Goal: Navigation & Orientation: Find specific page/section

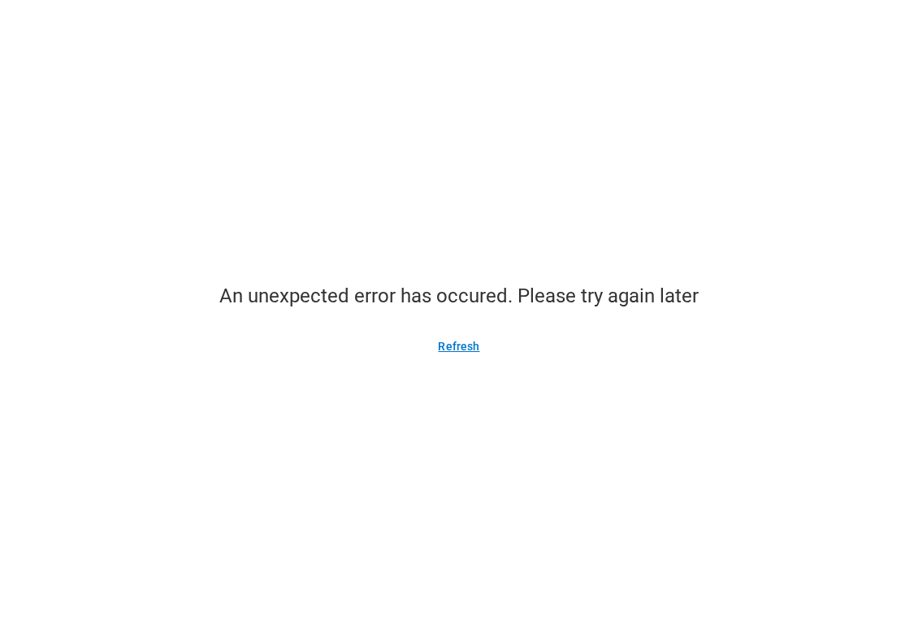
click at [456, 342] on button "Refresh" at bounding box center [458, 346] width 80 height 26
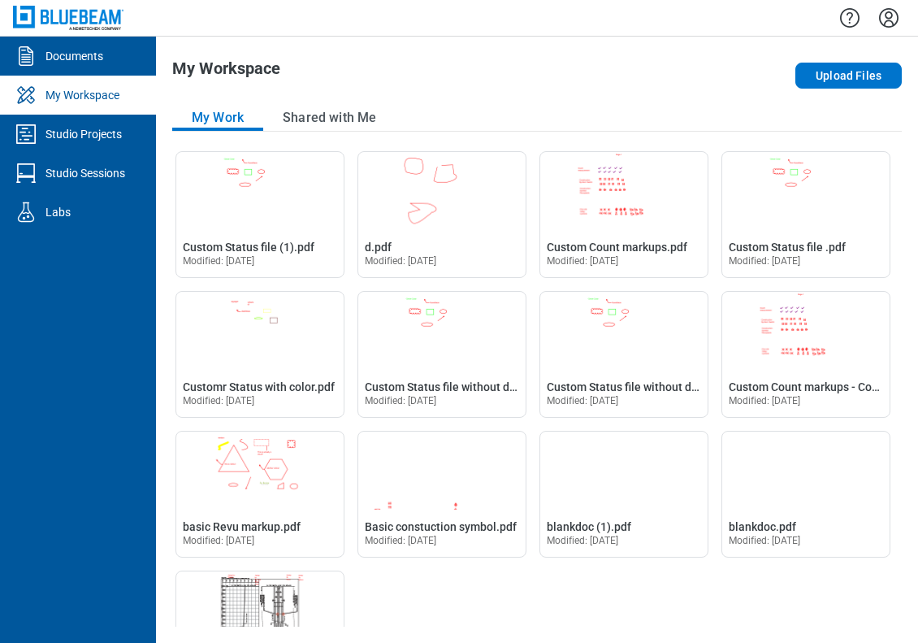
click at [881, 17] on icon "Settings" at bounding box center [889, 18] width 26 height 26
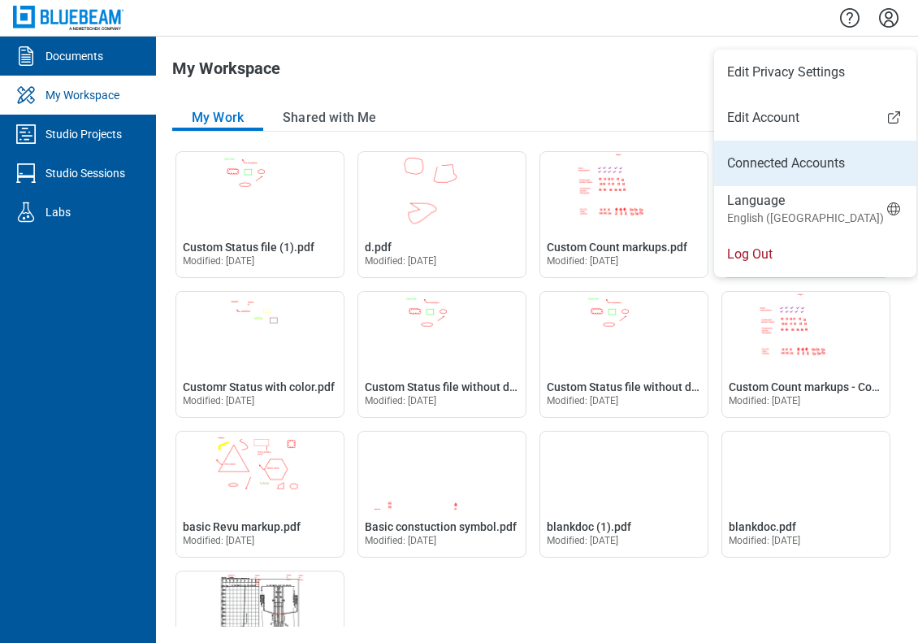
click at [779, 158] on link "Connected Accounts" at bounding box center [815, 163] width 176 height 19
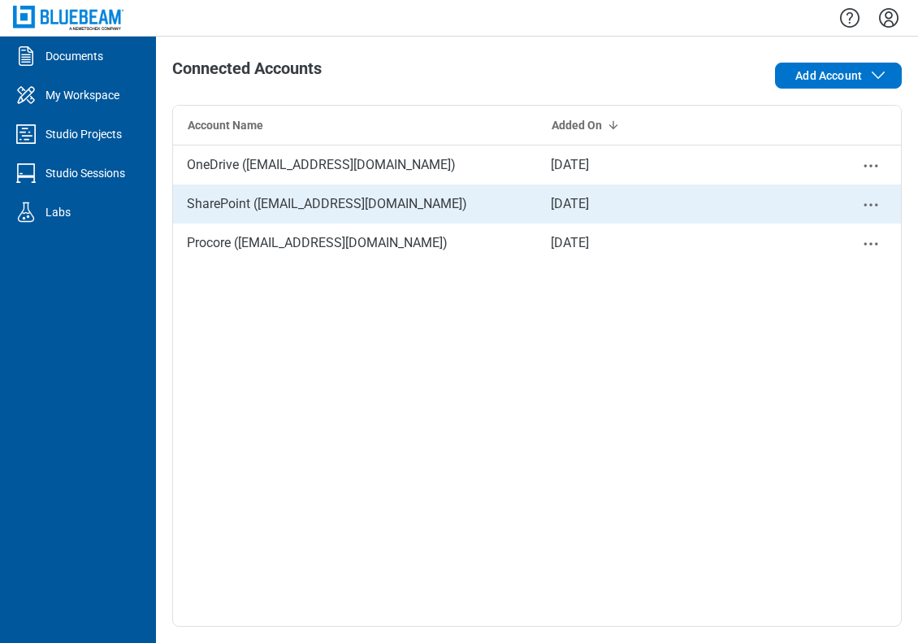
click at [869, 205] on icon "Close" at bounding box center [870, 204] width 19 height 19
click at [842, 227] on div "Remove" at bounding box center [826, 231] width 122 height 39
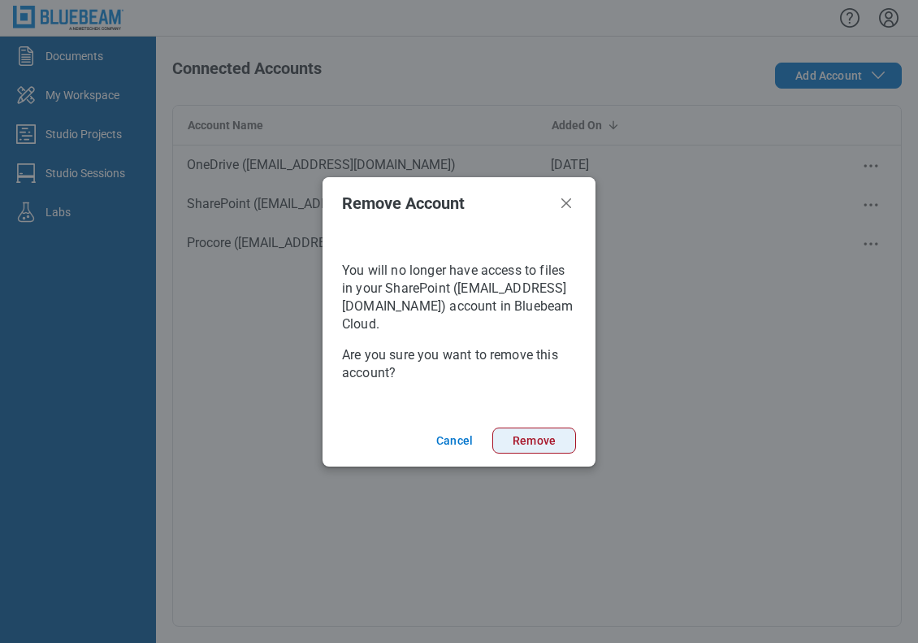
click at [547, 431] on button "Remove" at bounding box center [534, 440] width 84 height 26
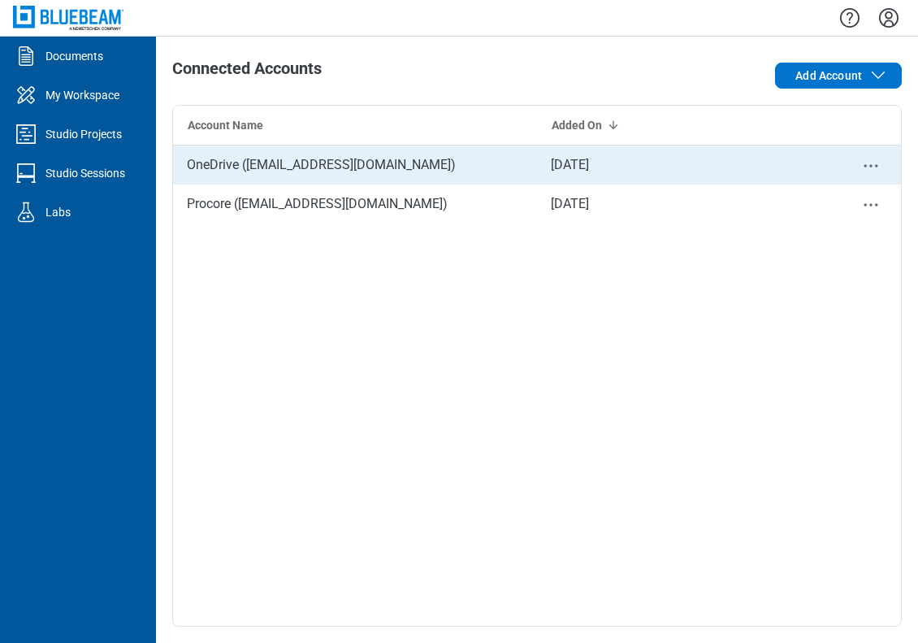
click at [869, 163] on icon "Close" at bounding box center [870, 165] width 19 height 19
click at [799, 199] on div "Remove" at bounding box center [826, 192] width 122 height 39
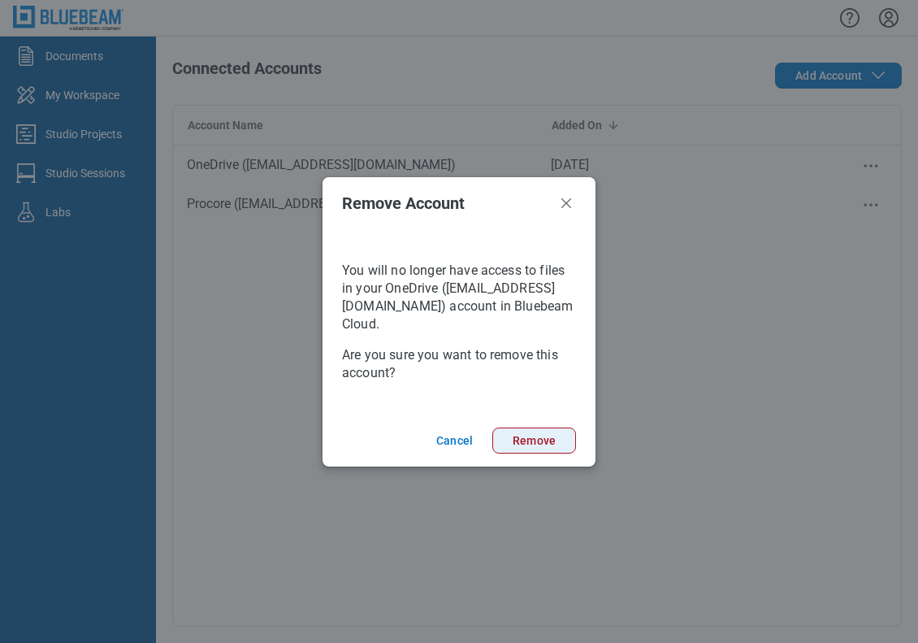
click at [550, 450] on button "Remove" at bounding box center [534, 440] width 84 height 26
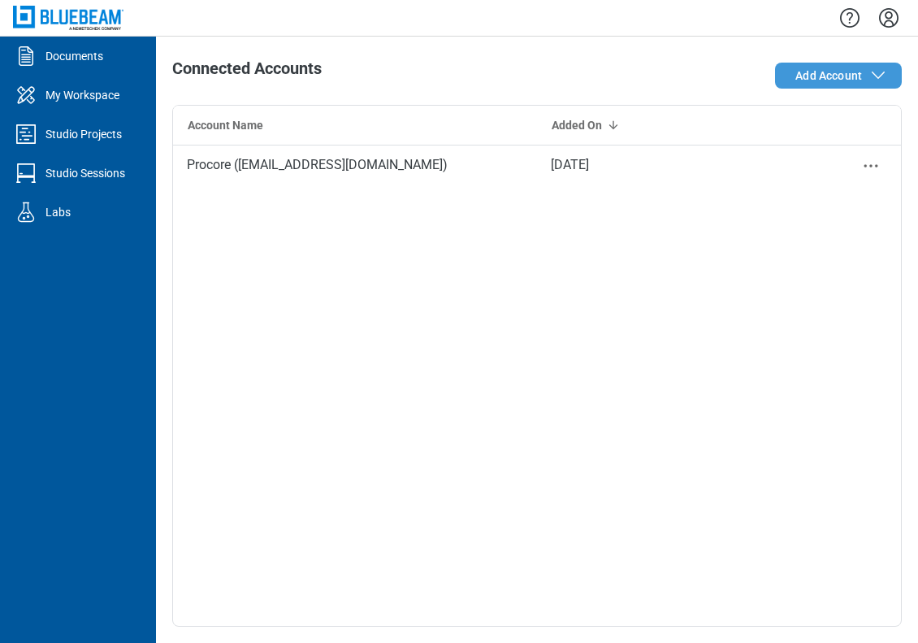
click at [821, 82] on span "Add Account" at bounding box center [828, 75] width 67 height 16
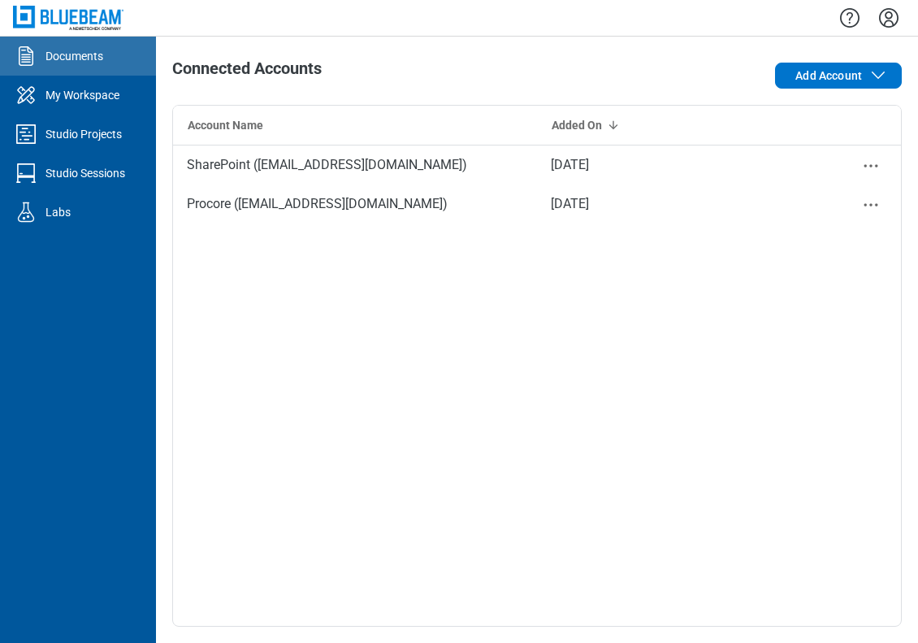
click at [92, 62] on div "Documents" at bounding box center [74, 56] width 58 height 16
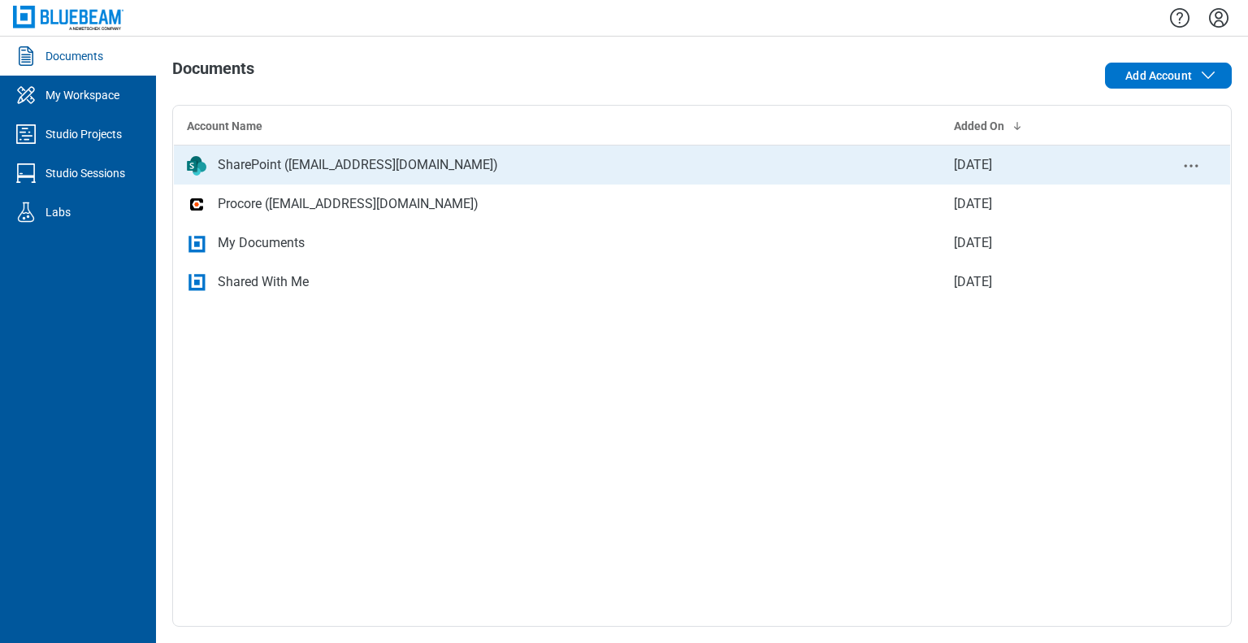
click at [474, 179] on td "SharePoint (bjadav@bluebeamdev.onmicrosoft.com)" at bounding box center [558, 164] width 768 height 39
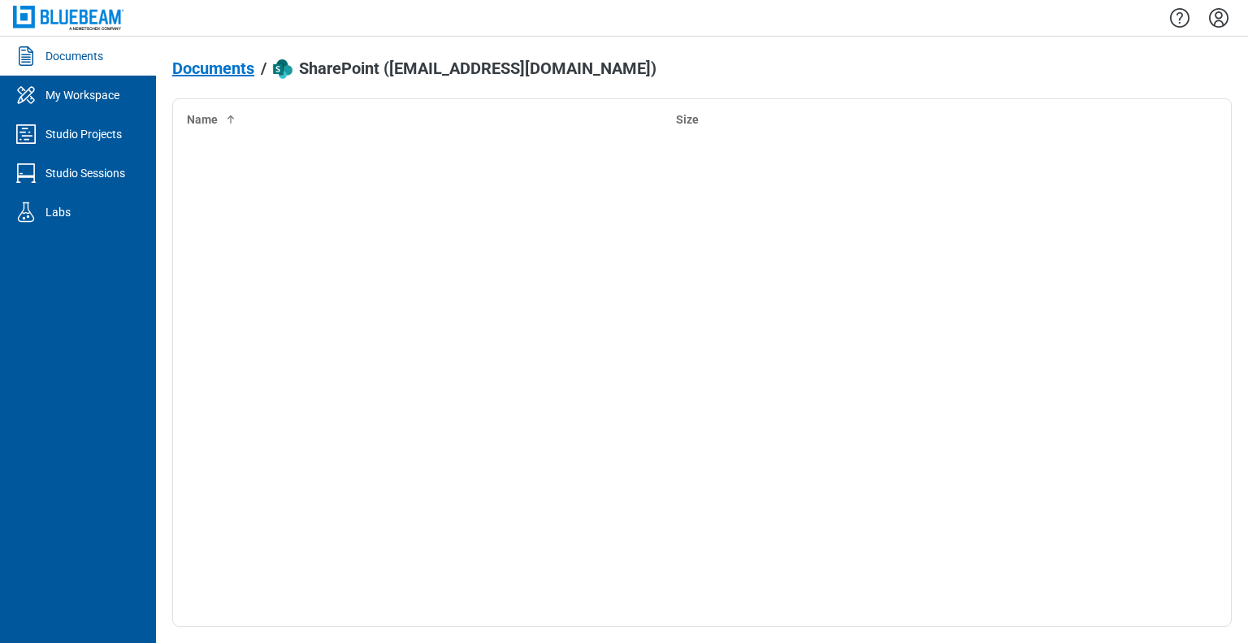
click at [224, 75] on span "Documents" at bounding box center [213, 68] width 82 height 18
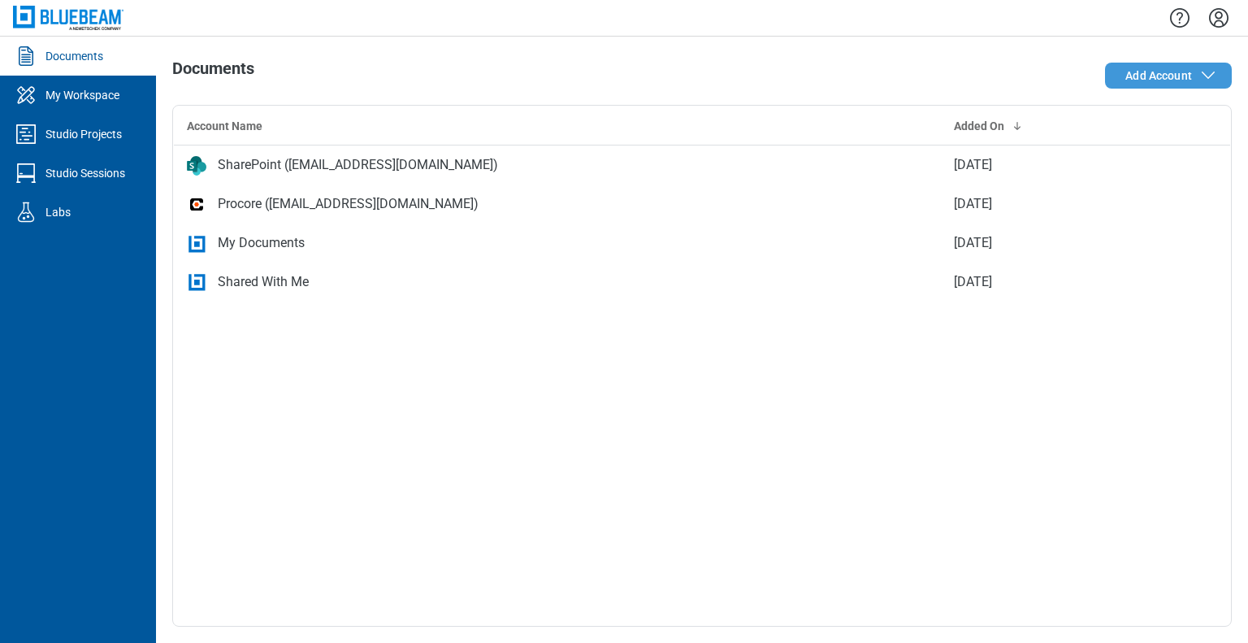
click at [917, 78] on span "Add Account" at bounding box center [1158, 75] width 67 height 16
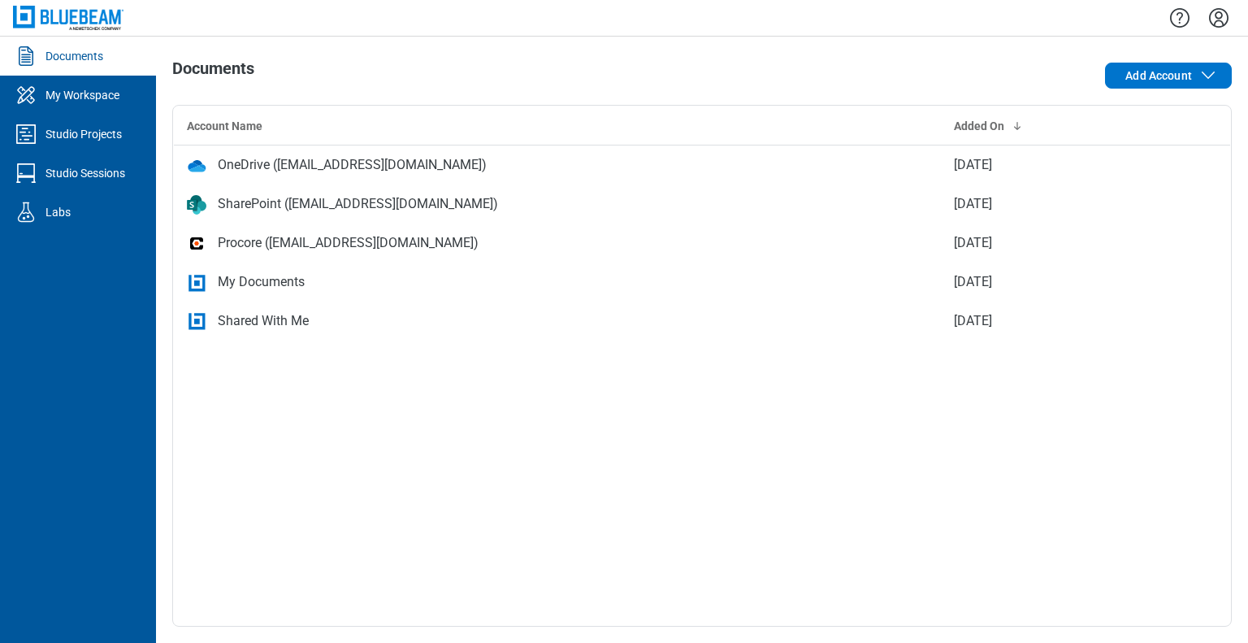
click at [113, 63] on link "Documents" at bounding box center [78, 56] width 156 height 39
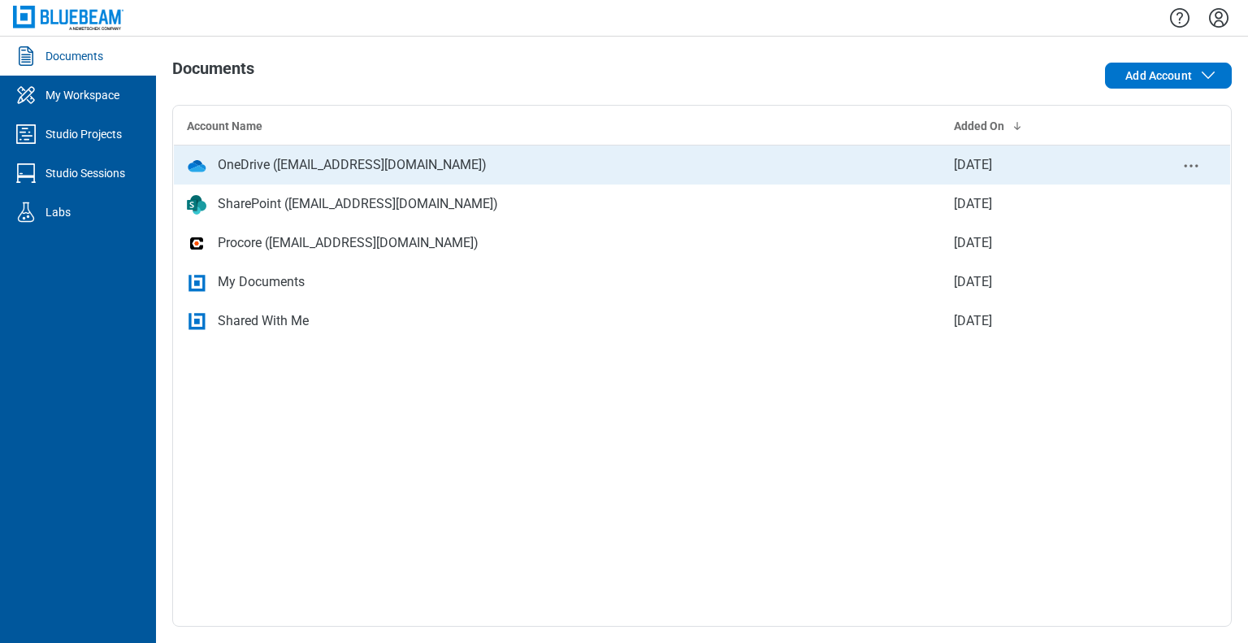
click at [357, 173] on div "OneDrive ([EMAIL_ADDRESS][DOMAIN_NAME])" at bounding box center [352, 164] width 269 height 19
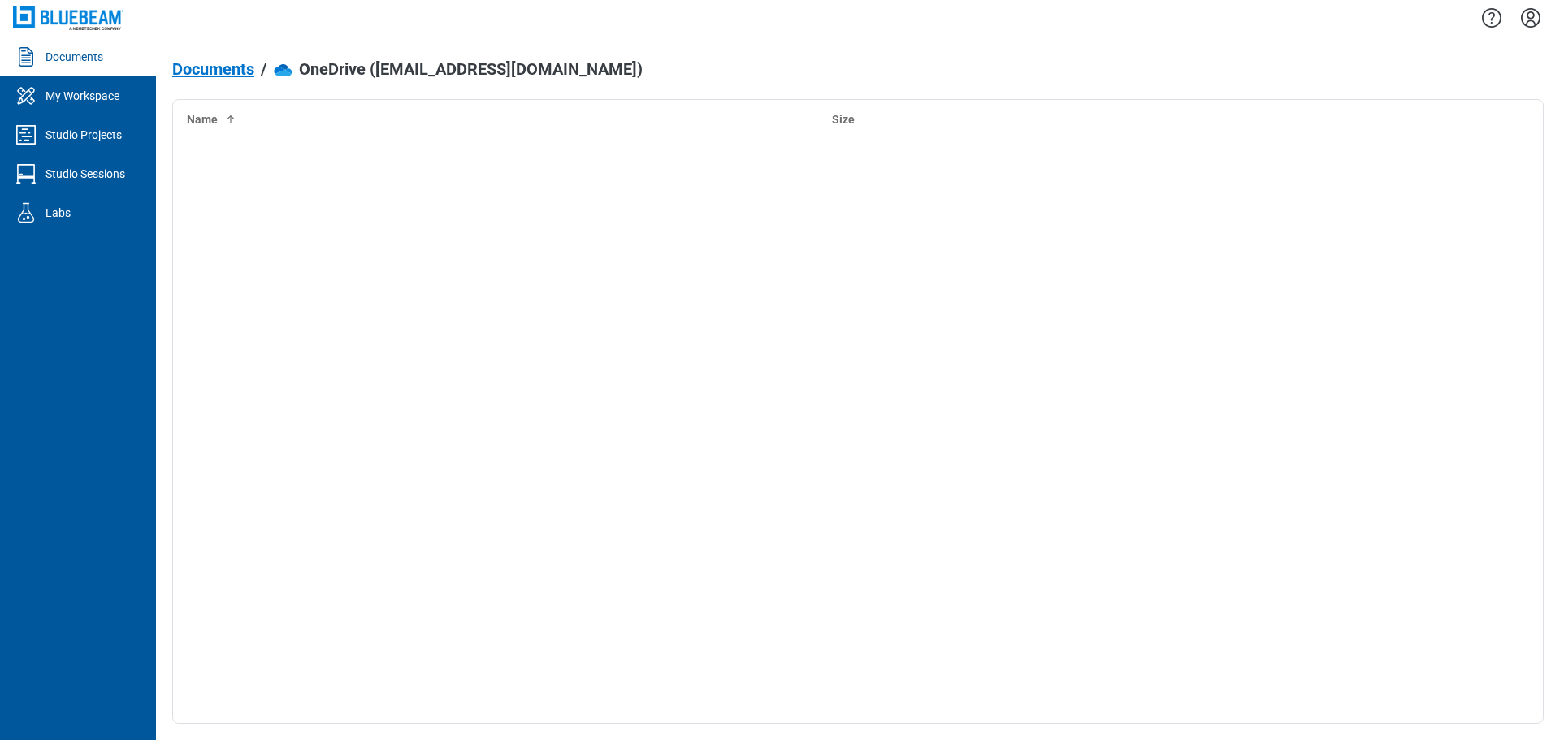
click at [223, 71] on span "Documents" at bounding box center [213, 69] width 82 height 18
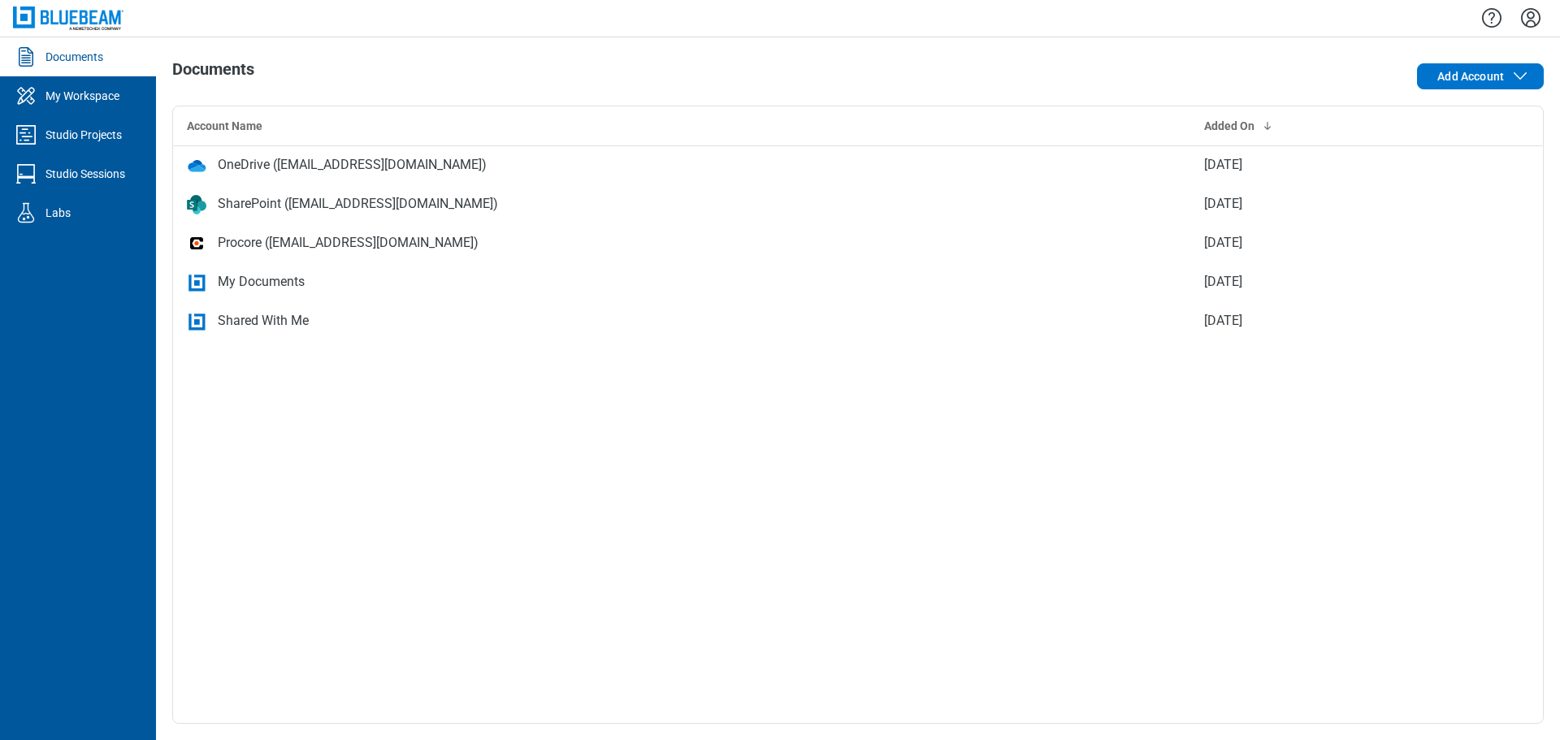
click at [1247, 14] on icon "Settings" at bounding box center [1531, 18] width 26 height 26
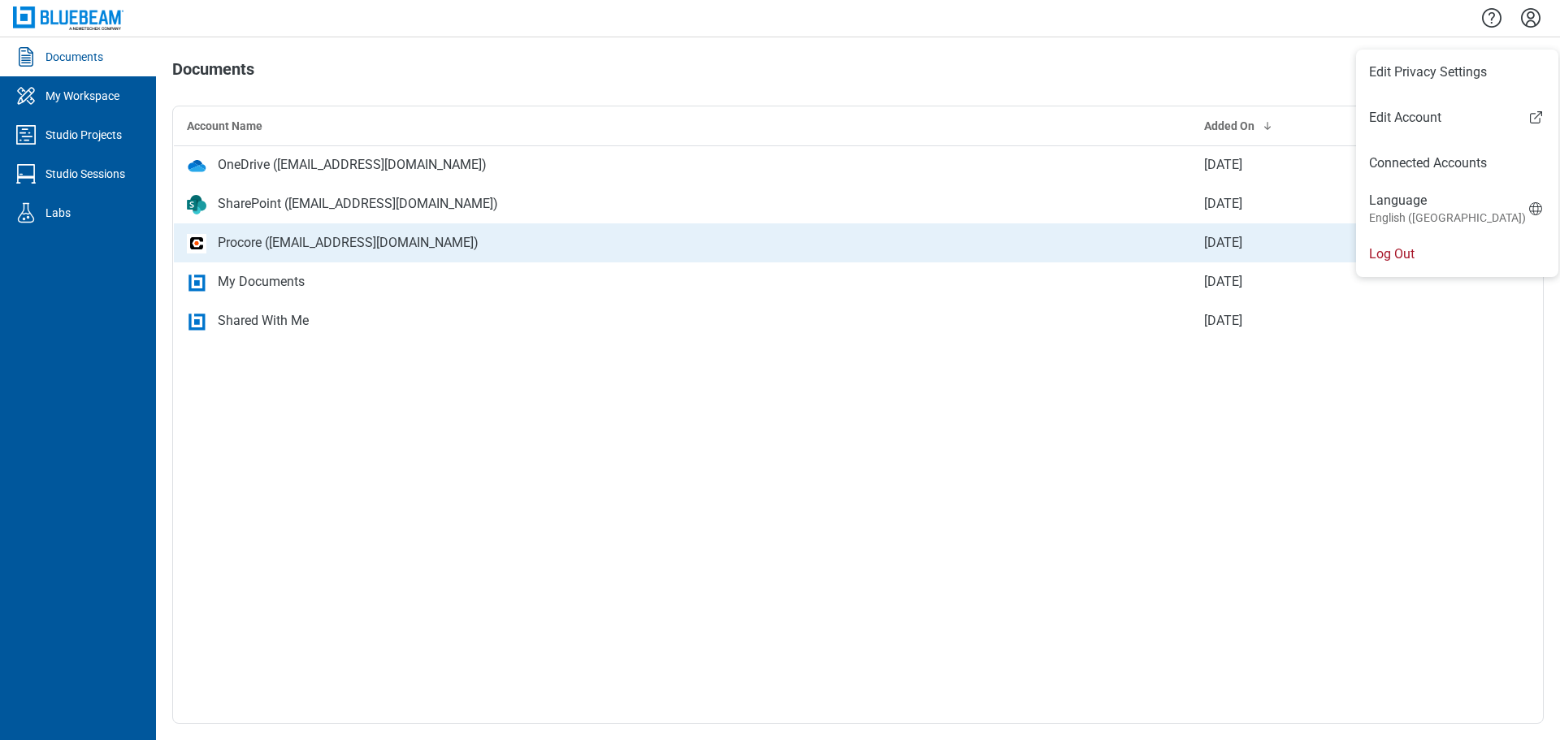
drag, startPoint x: 1401, startPoint y: 256, endPoint x: 1384, endPoint y: 261, distance: 17.7
click at [1247, 256] on li "Log Out" at bounding box center [1457, 254] width 202 height 45
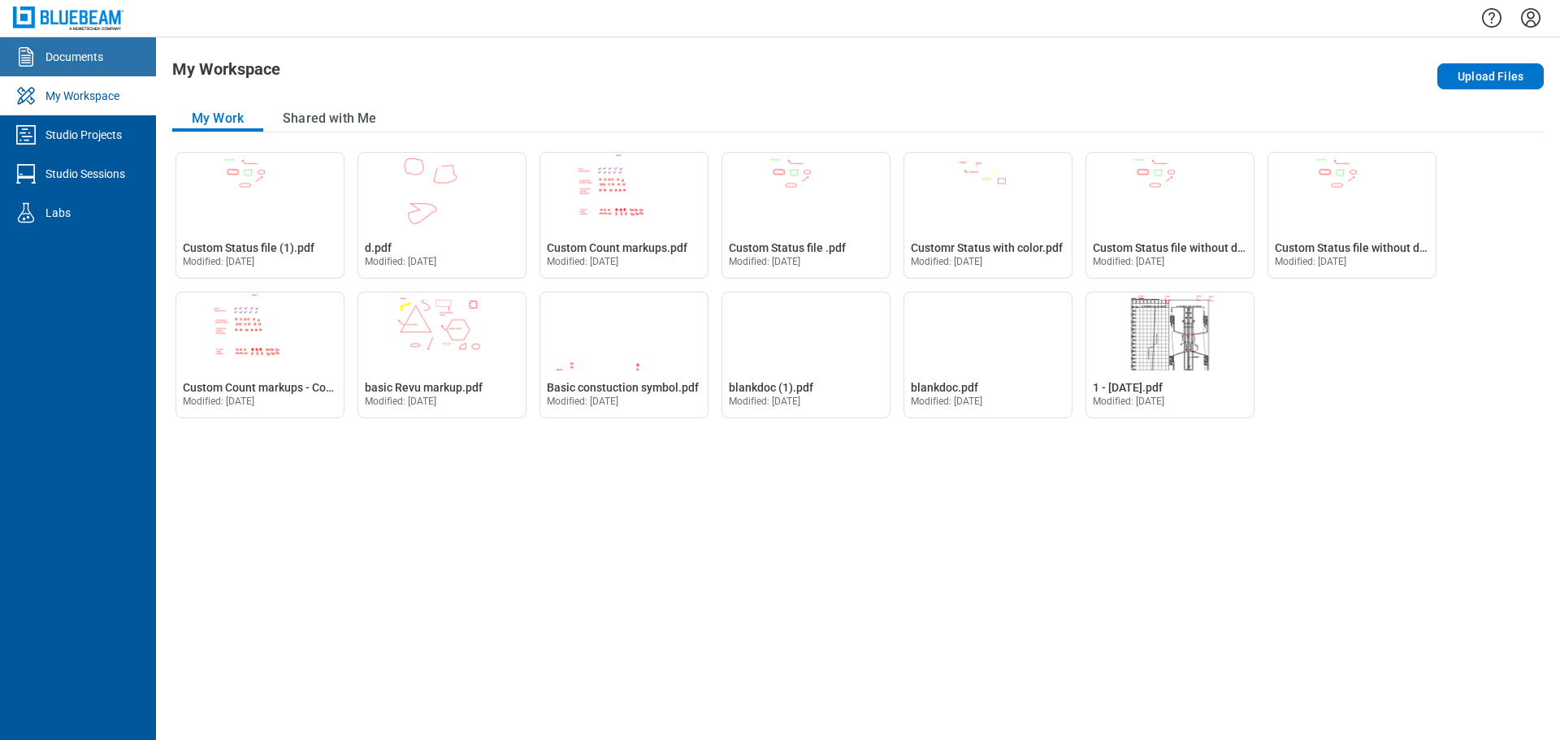
click at [86, 48] on link "Documents" at bounding box center [78, 56] width 156 height 39
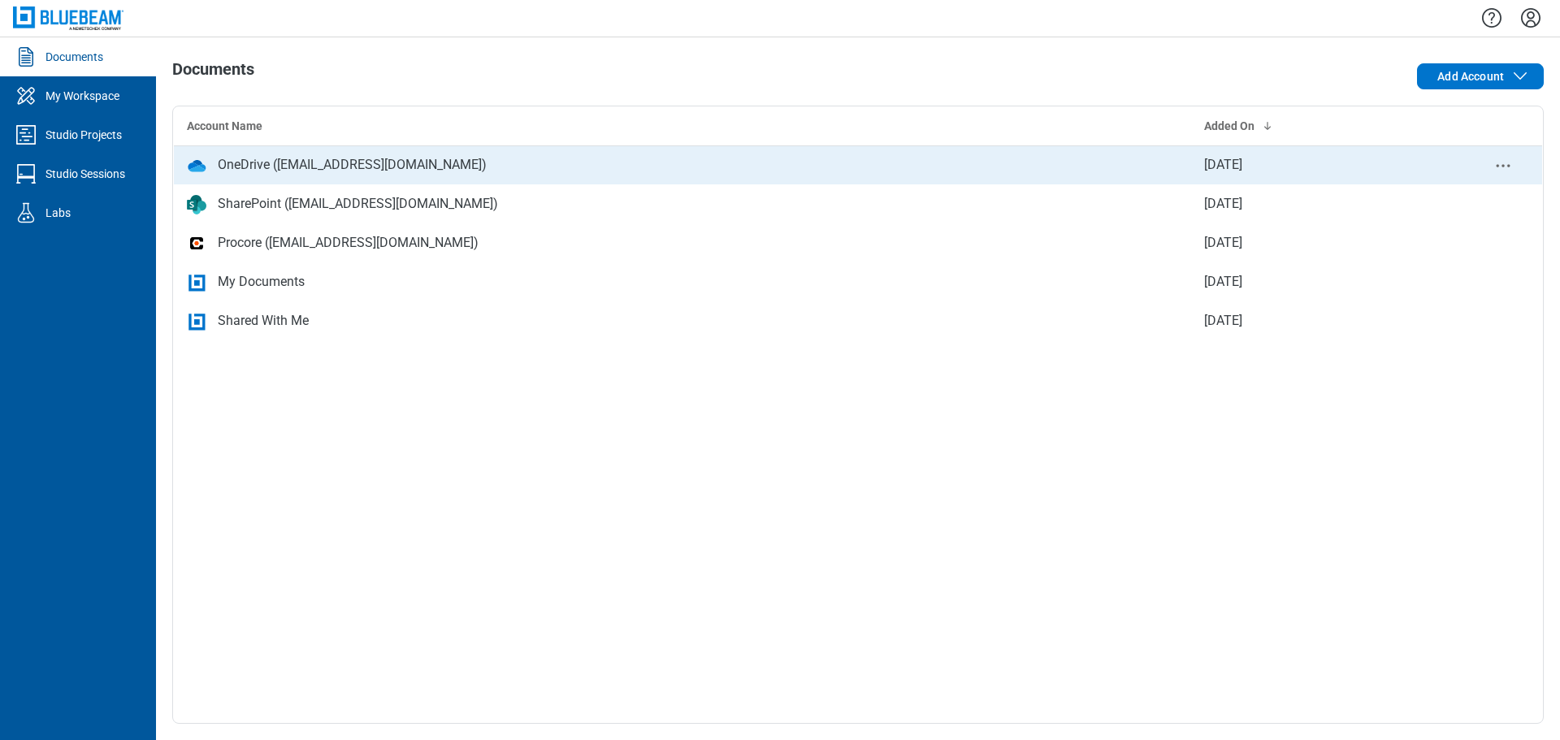
click at [403, 180] on td "OneDrive ([EMAIL_ADDRESS][DOMAIN_NAME])" at bounding box center [682, 164] width 1017 height 39
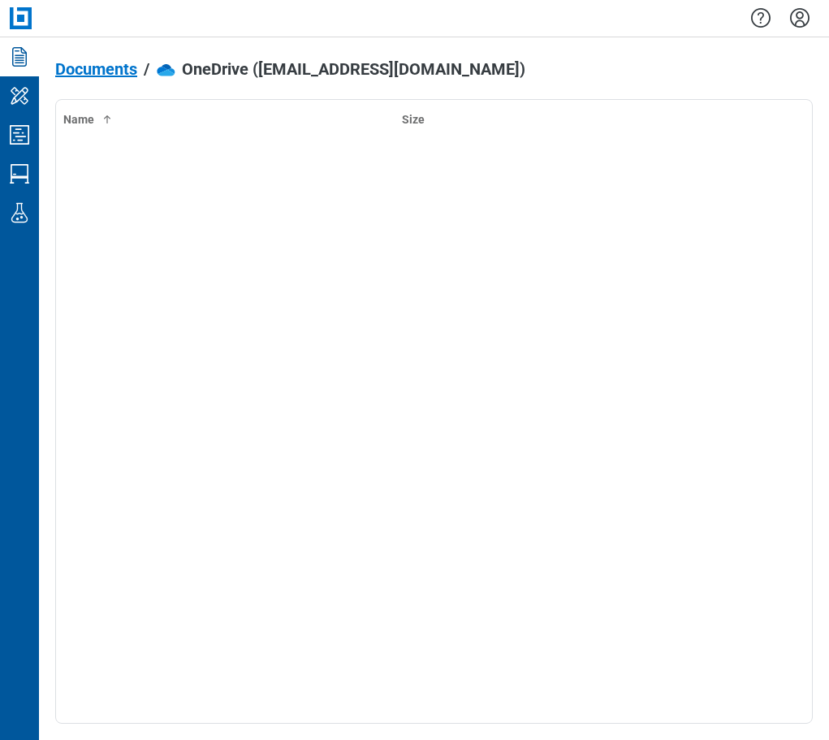
click at [97, 74] on span "Documents" at bounding box center [96, 69] width 82 height 18
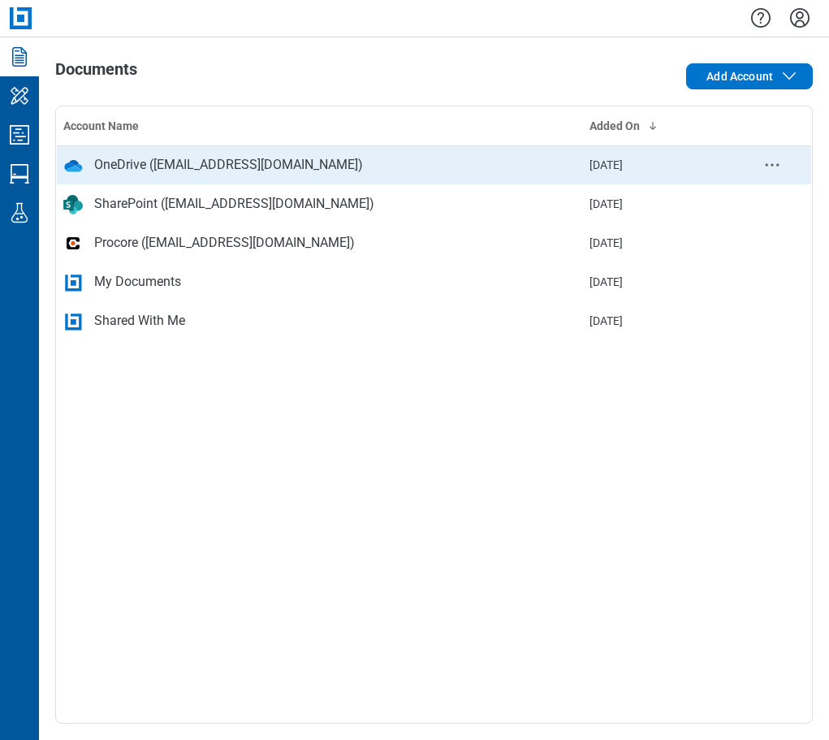
click at [207, 173] on div "OneDrive ([EMAIL_ADDRESS][DOMAIN_NAME])" at bounding box center [228, 164] width 269 height 19
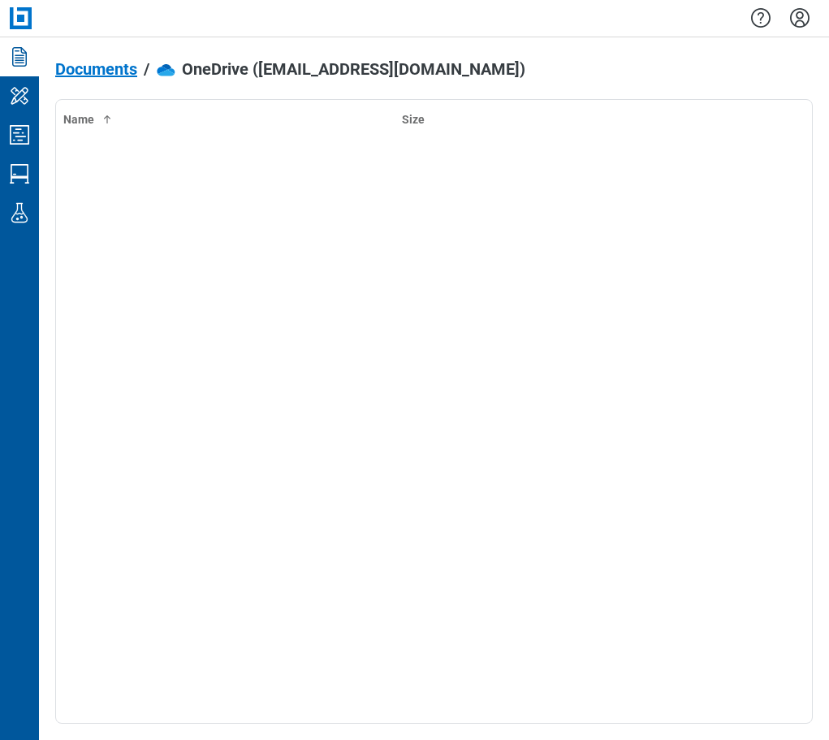
click at [107, 71] on span "Documents" at bounding box center [96, 69] width 82 height 18
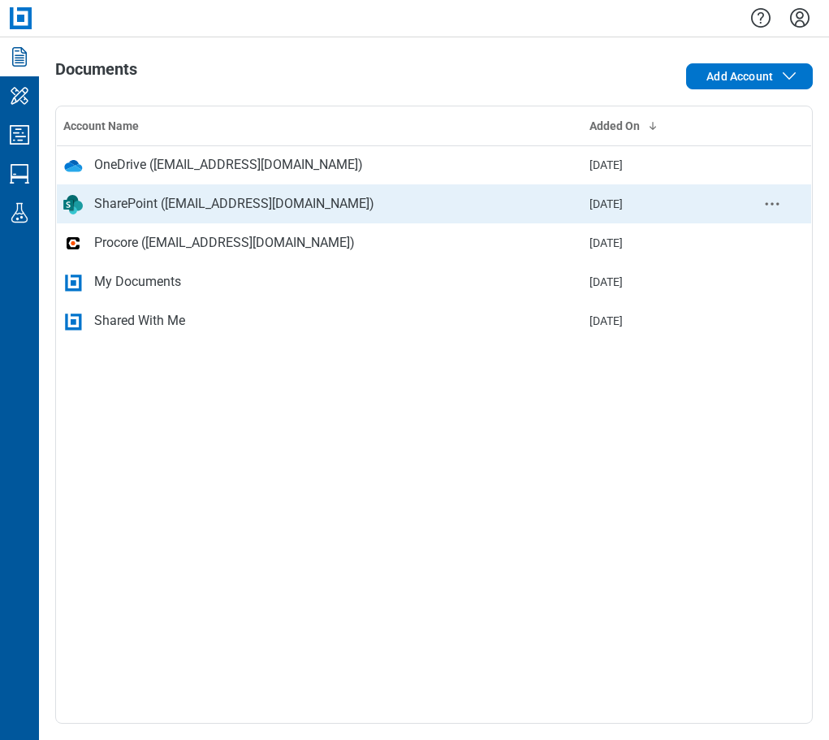
click at [232, 204] on div "SharePoint ([EMAIL_ADDRESS][DOMAIN_NAME])" at bounding box center [234, 203] width 280 height 19
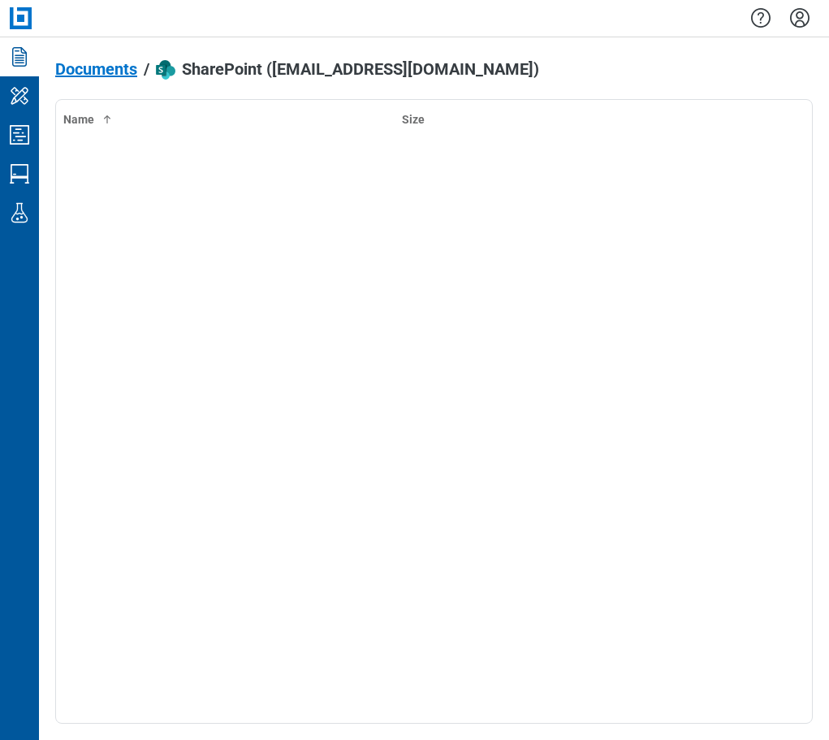
click at [91, 72] on span "Documents" at bounding box center [96, 69] width 82 height 18
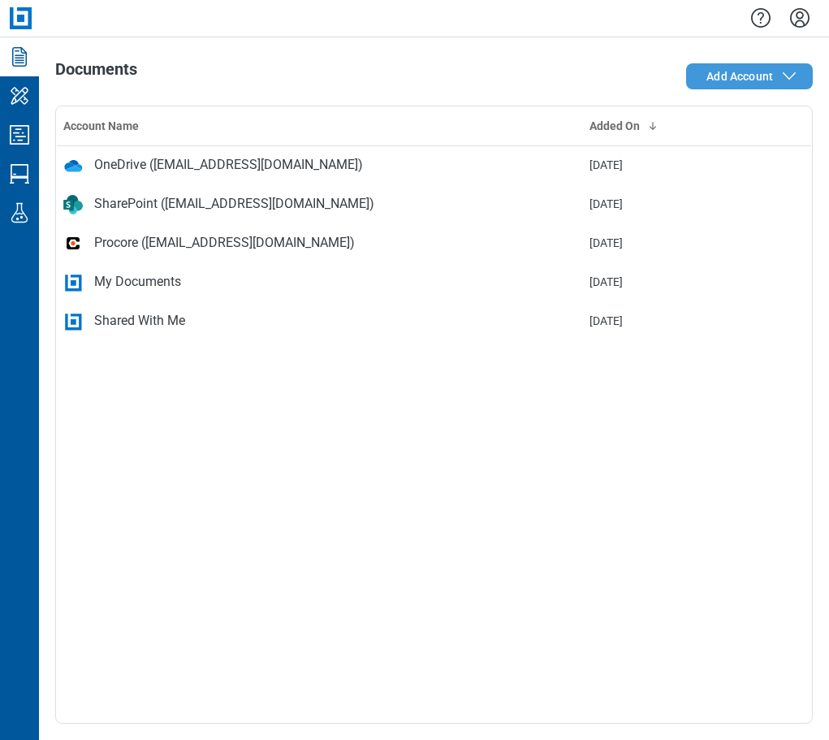
click at [750, 82] on span "Add Account" at bounding box center [740, 76] width 67 height 16
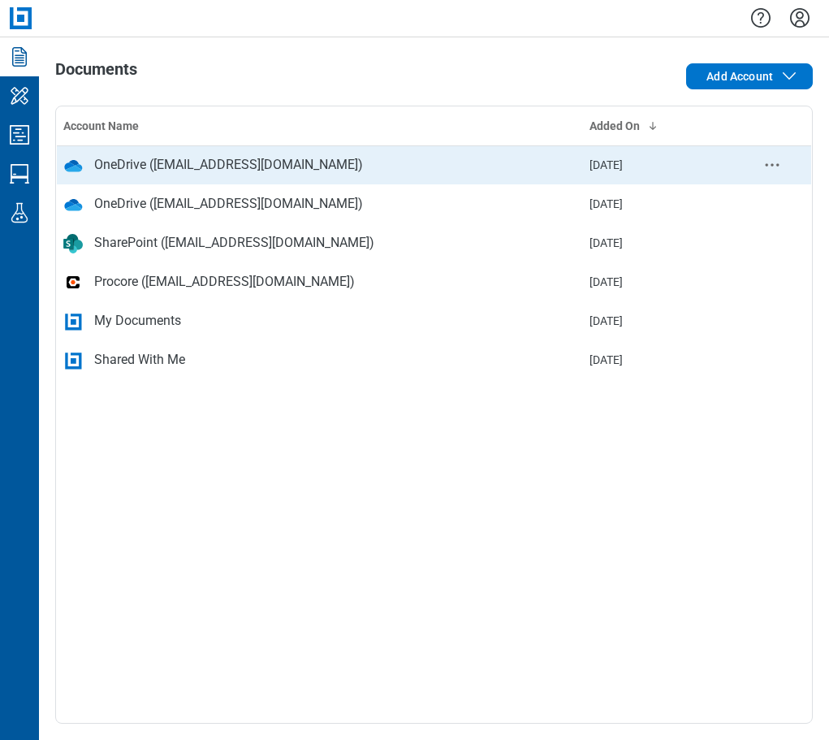
click at [157, 175] on div "OneDrive ([EMAIL_ADDRESS][DOMAIN_NAME])" at bounding box center [228, 164] width 269 height 19
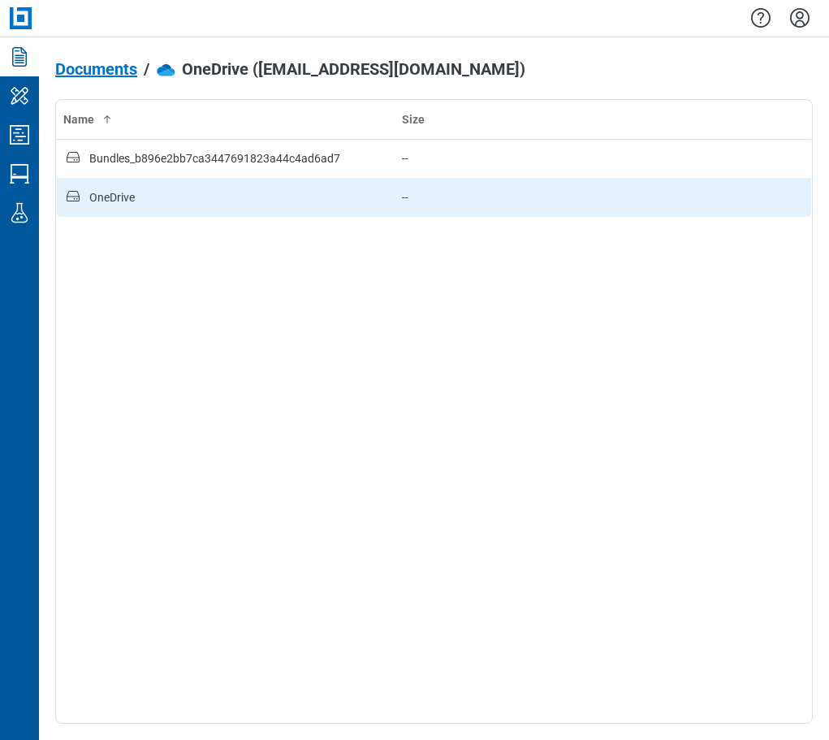
click at [121, 201] on div "OneDrive" at bounding box center [111, 197] width 45 height 16
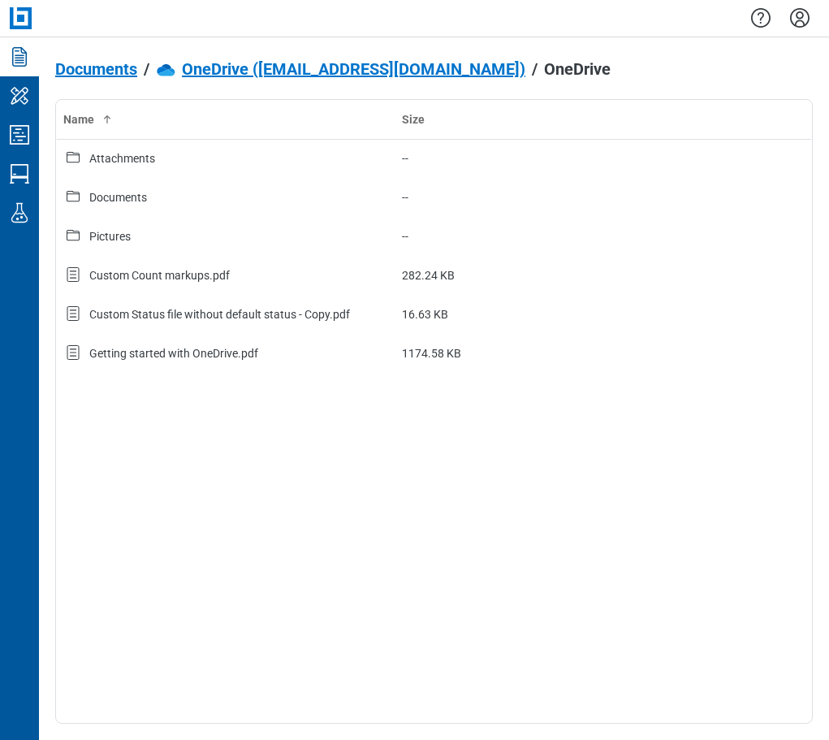
click at [96, 68] on span "Documents" at bounding box center [96, 69] width 82 height 18
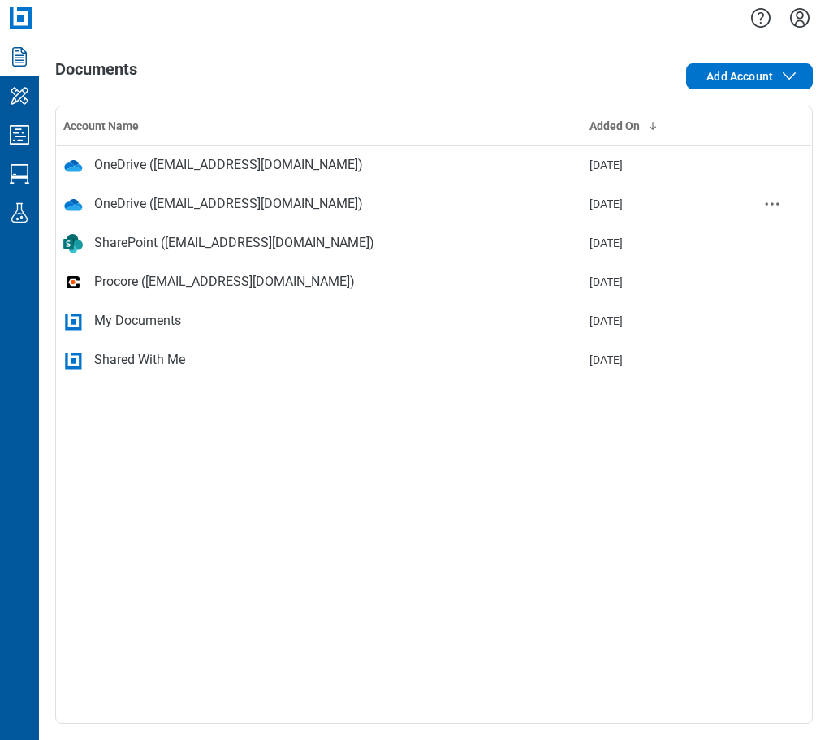
click at [210, 198] on div "OneDrive ([EMAIL_ADDRESS][DOMAIN_NAME])" at bounding box center [228, 203] width 269 height 19
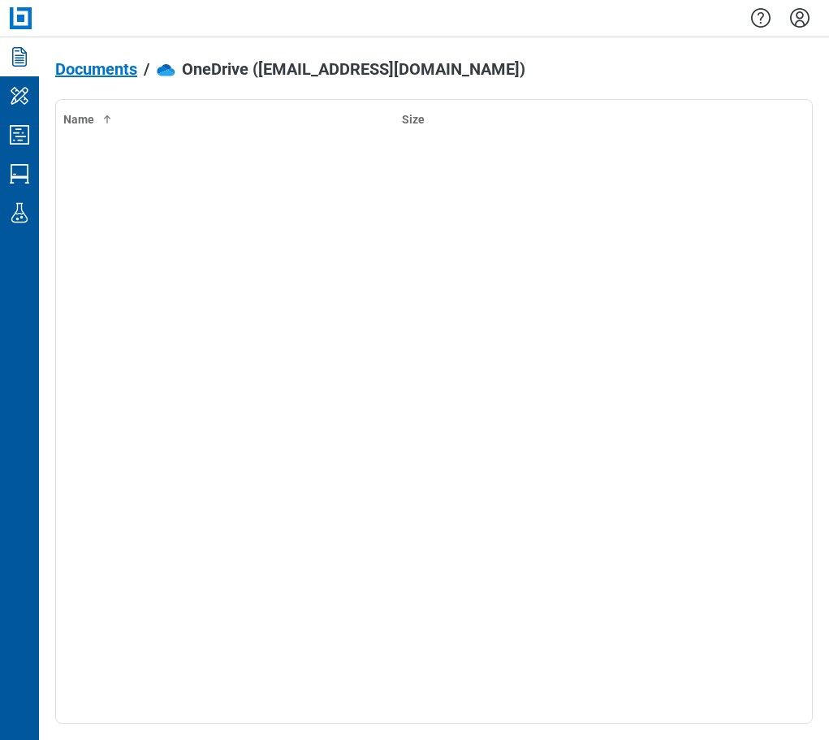
click at [114, 65] on span "Documents" at bounding box center [96, 69] width 82 height 18
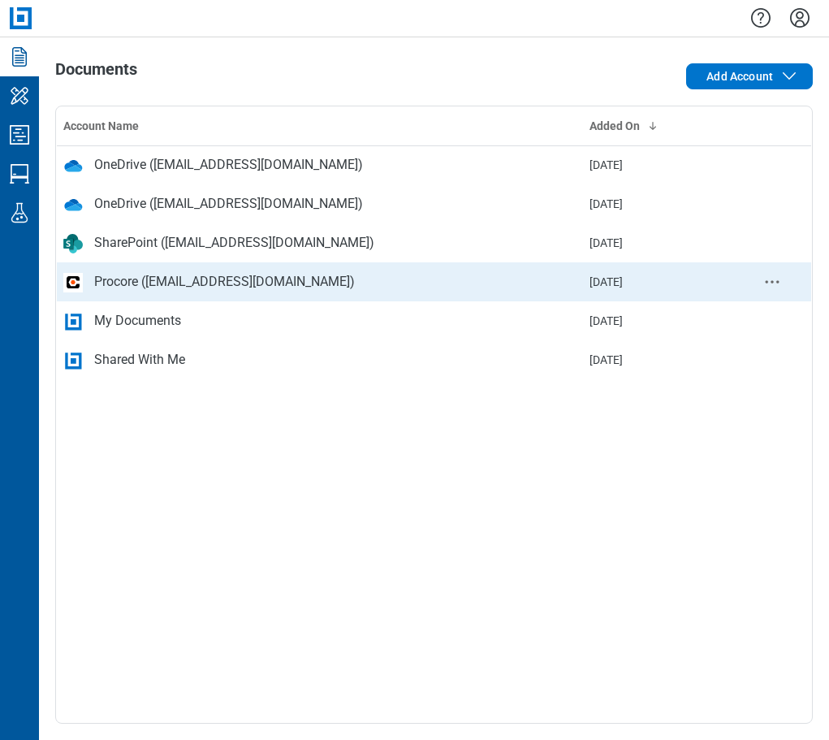
click at [244, 285] on div "Procore ([EMAIL_ADDRESS][DOMAIN_NAME])" at bounding box center [224, 281] width 261 height 19
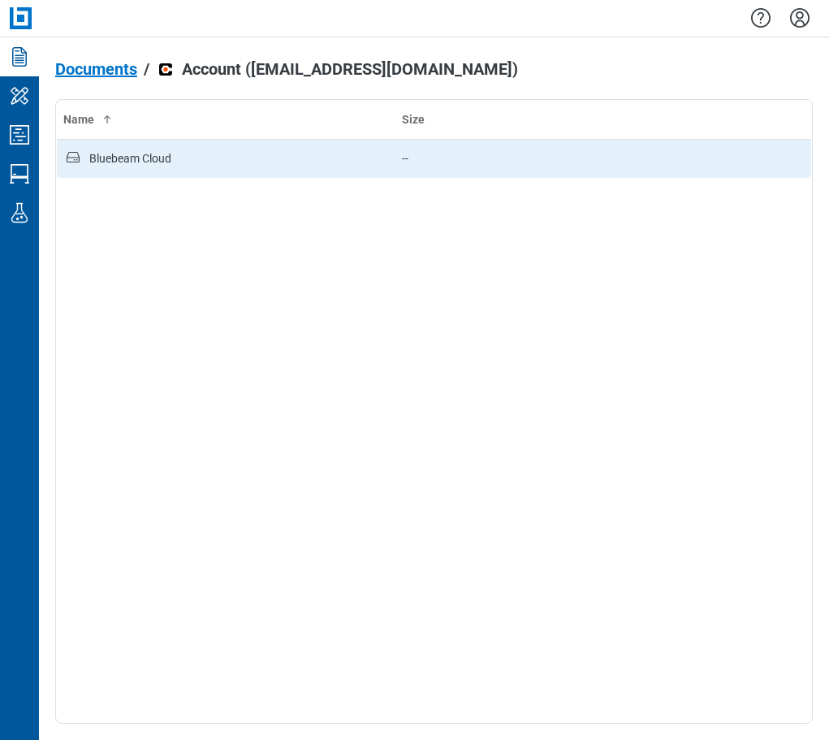
click at [137, 176] on td "Bluebeam Cloud" at bounding box center [226, 158] width 339 height 39
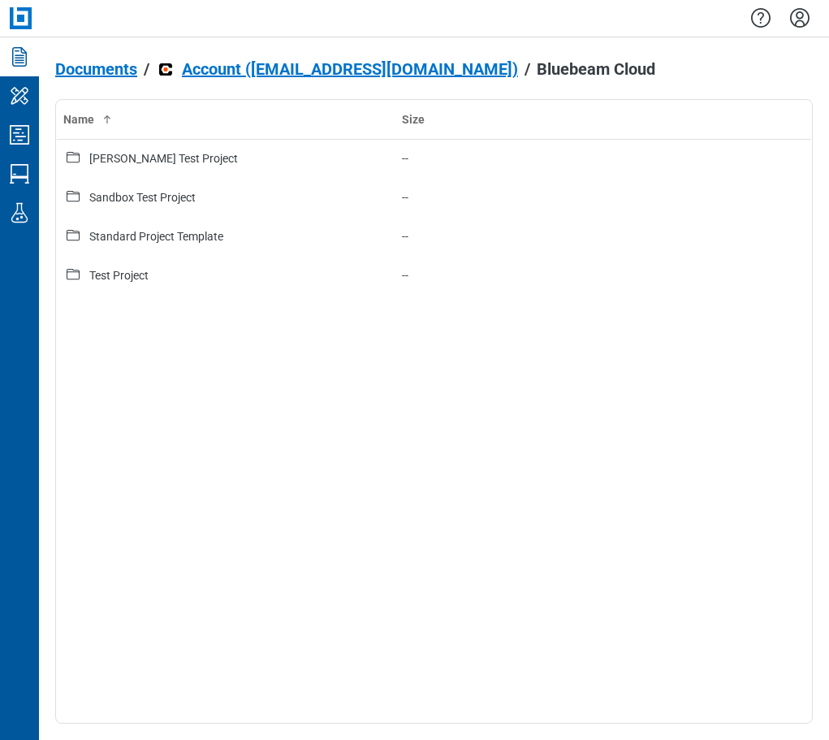
click at [101, 70] on span "Documents" at bounding box center [96, 69] width 82 height 18
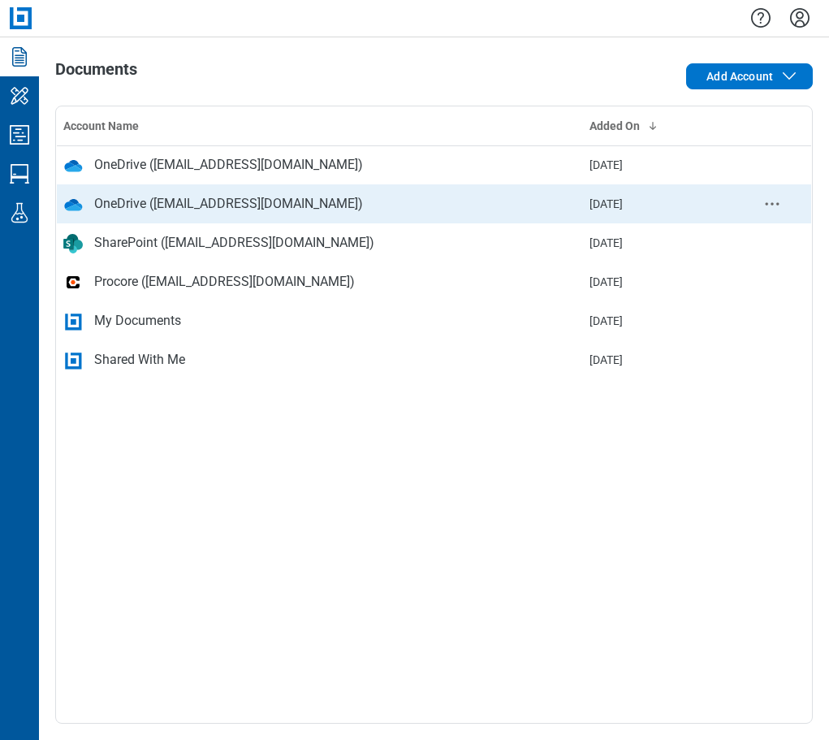
click at [180, 209] on div "OneDrive ([EMAIL_ADDRESS][DOMAIN_NAME])" at bounding box center [228, 203] width 269 height 19
